Goal: Transaction & Acquisition: Purchase product/service

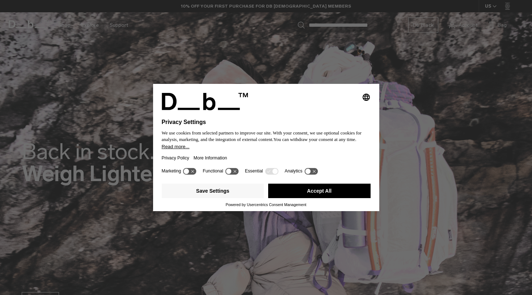
click at [320, 194] on button "Accept All" at bounding box center [319, 191] width 102 height 14
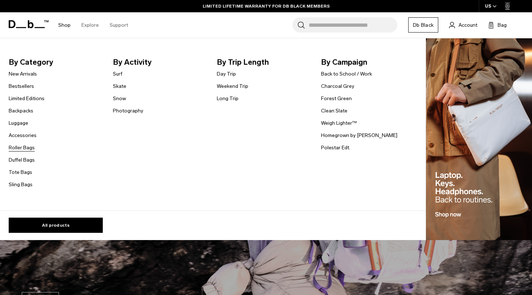
click at [25, 148] on link "Roller Bags" at bounding box center [22, 148] width 26 height 8
click at [21, 122] on link "Luggage" at bounding box center [19, 123] width 20 height 8
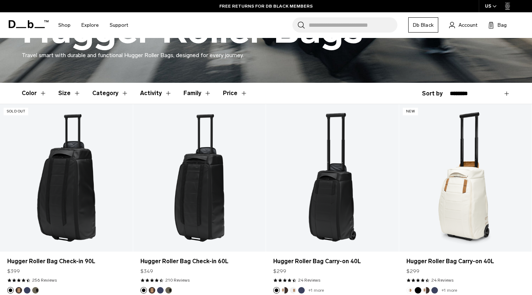
scroll to position [148, 0]
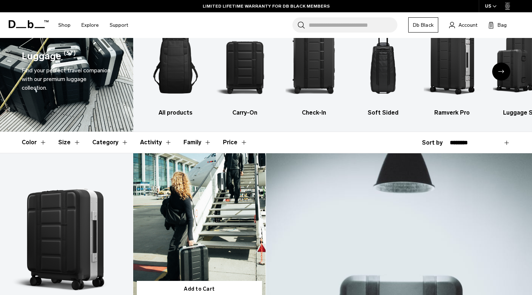
scroll to position [29, 0]
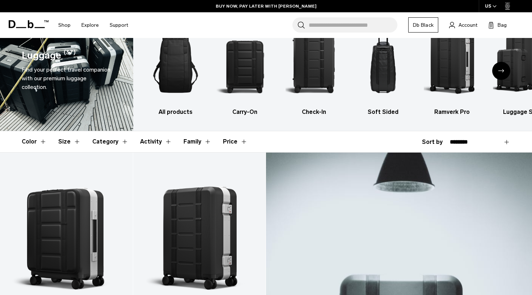
click at [73, 142] on button "Size" at bounding box center [69, 141] width 22 height 21
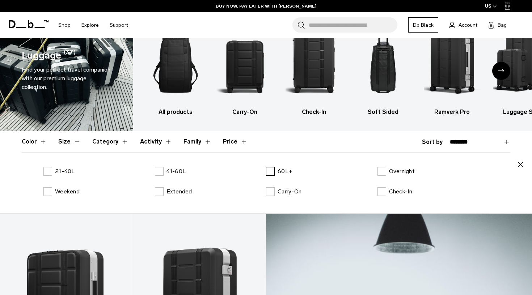
click at [271, 171] on label "60L+" at bounding box center [279, 171] width 26 height 9
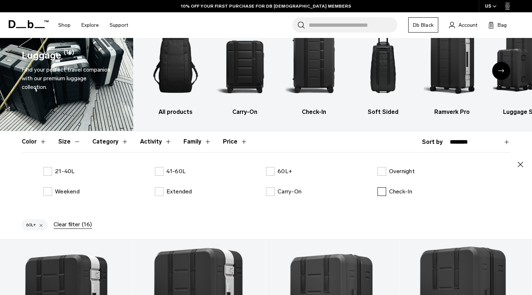
click at [383, 193] on label "Check-In" at bounding box center [394, 191] width 35 height 9
click at [157, 191] on label "Extended" at bounding box center [173, 191] width 37 height 9
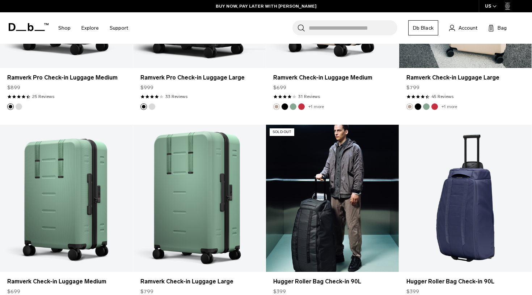
scroll to position [552, 0]
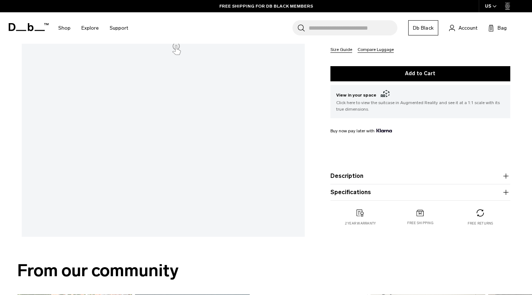
scroll to position [197, 0]
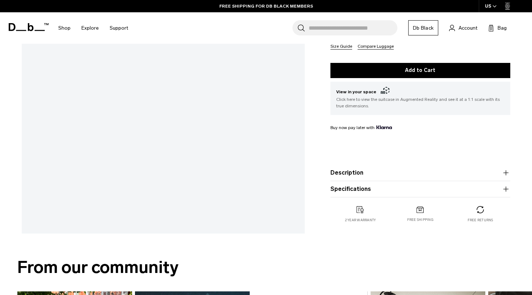
click at [503, 191] on icon "button" at bounding box center [505, 189] width 9 height 9
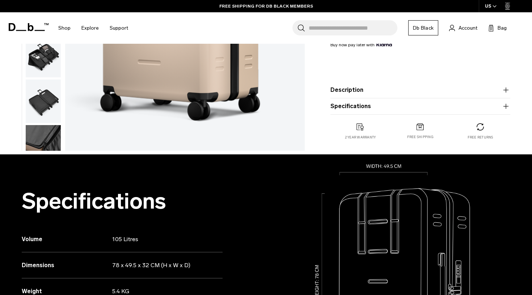
scroll to position [202, 0]
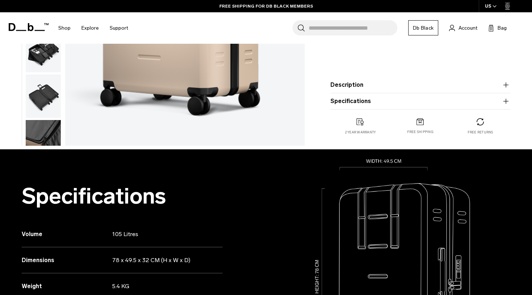
click at [505, 101] on icon "button" at bounding box center [505, 101] width 9 height 9
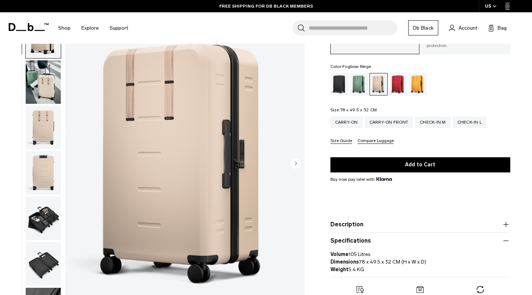
scroll to position [0, 0]
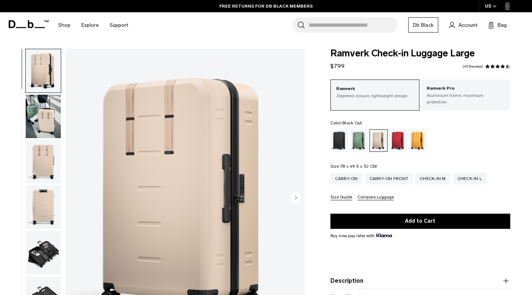
click at [339, 133] on div "Black Out" at bounding box center [339, 140] width 18 height 22
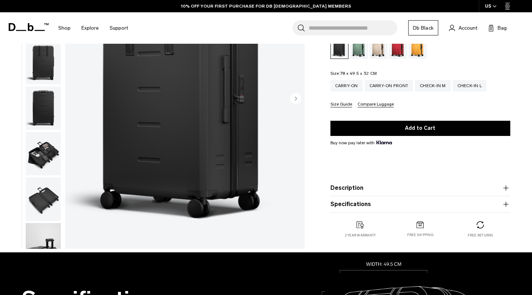
scroll to position [101, 0]
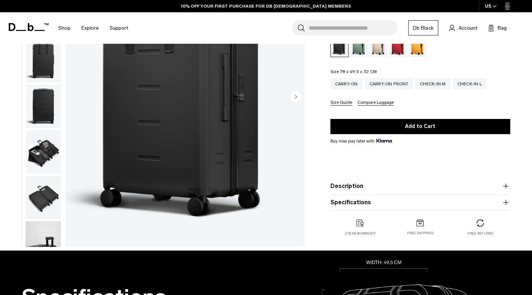
click at [506, 204] on icon "button" at bounding box center [505, 202] width 9 height 9
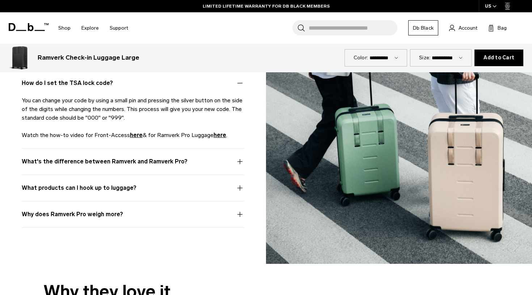
scroll to position [1750, 0]
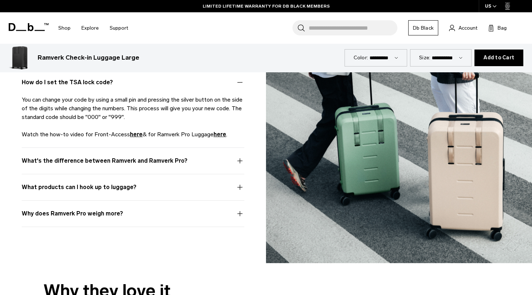
click at [240, 157] on button "What's the difference between Ramverk and Ramverk Pro?" at bounding box center [133, 165] width 222 height 17
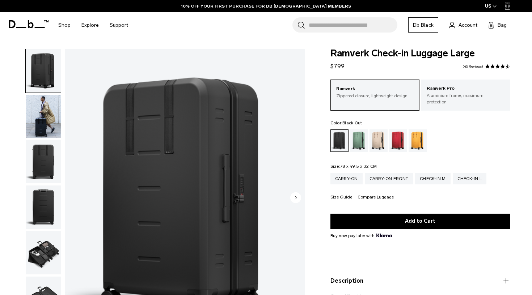
scroll to position [0, 0]
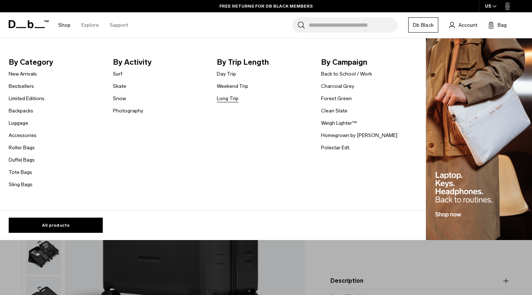
click at [228, 97] on link "Long Trip" at bounding box center [228, 99] width 22 height 8
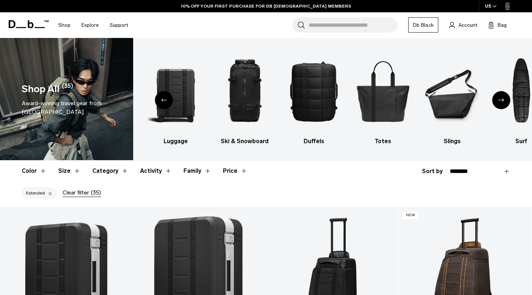
click at [72, 173] on button "Size" at bounding box center [69, 171] width 22 height 21
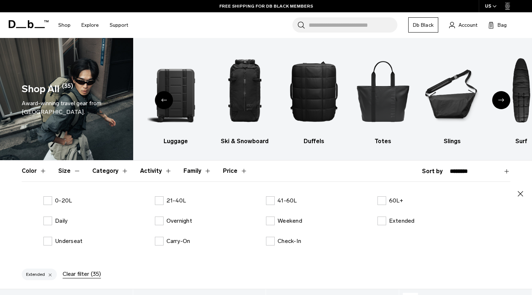
click at [72, 172] on button "Size" at bounding box center [69, 171] width 22 height 21
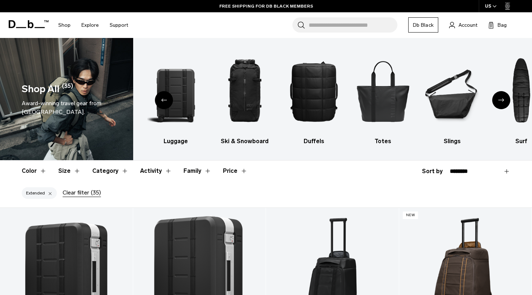
click at [118, 173] on button "Category" at bounding box center [110, 171] width 36 height 21
